Goal: Information Seeking & Learning: Learn about a topic

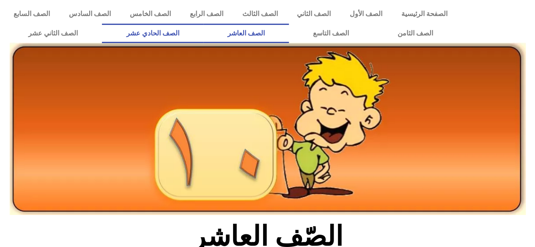
click at [201, 42] on link "الصف الحادي عشر" at bounding box center [152, 33] width 101 height 19
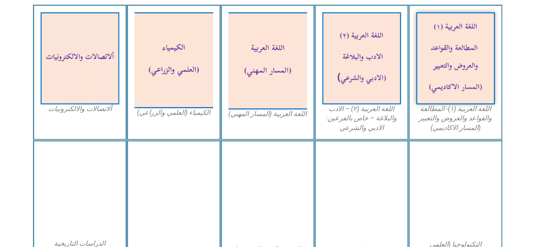
scroll to position [281, 0]
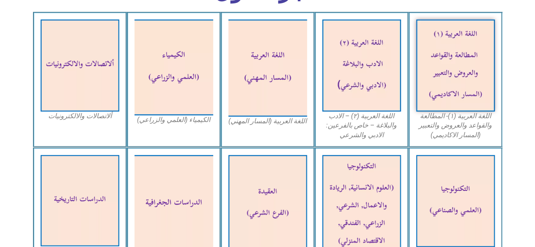
click at [56, 155] on img at bounding box center [80, 200] width 79 height 91
click at [470, 101] on img at bounding box center [455, 65] width 79 height 92
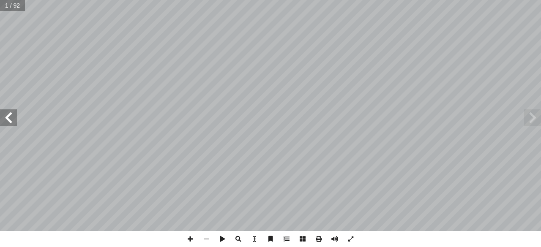
click at [6, 122] on span at bounding box center [8, 118] width 17 height 17
click at [8, 121] on span at bounding box center [8, 118] width 17 height 17
click at [5, 123] on span at bounding box center [8, 118] width 17 height 17
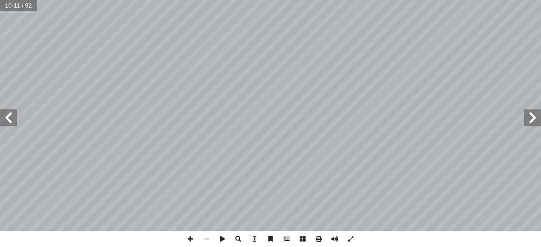
click at [5, 122] on span at bounding box center [8, 118] width 17 height 17
click at [524, 121] on span at bounding box center [532, 118] width 17 height 17
click at [528, 118] on span at bounding box center [532, 118] width 17 height 17
